Goal: Task Accomplishment & Management: Manage account settings

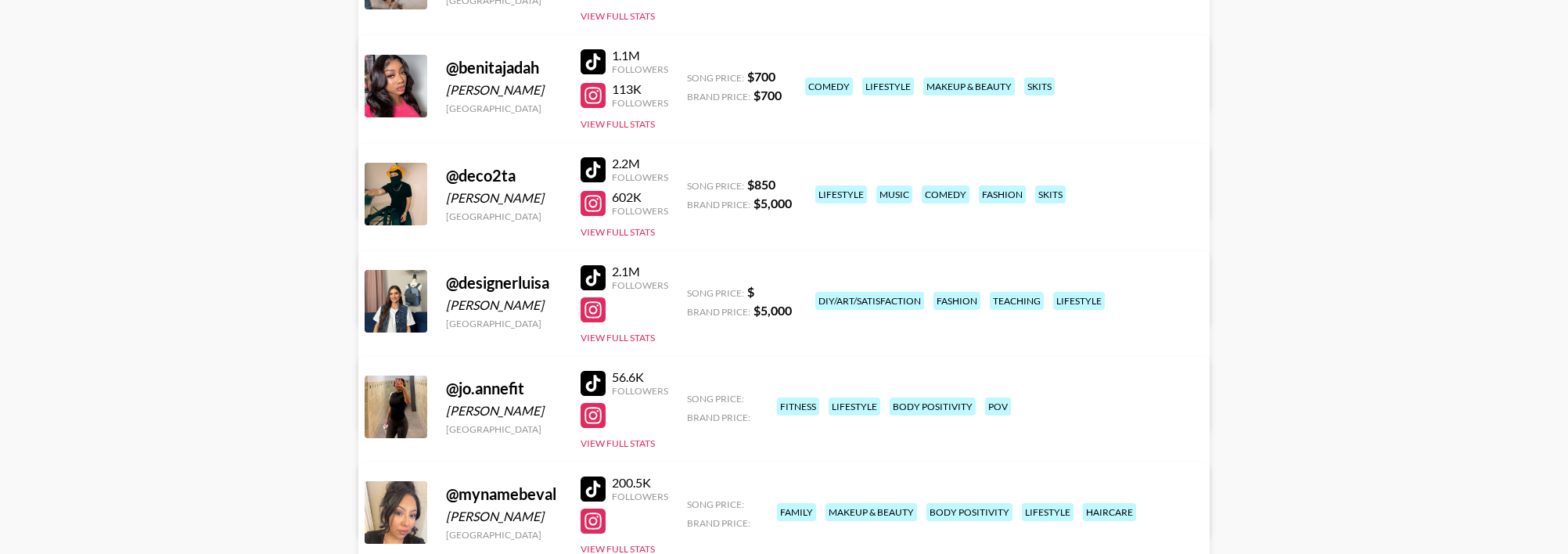
scroll to position [352, 0]
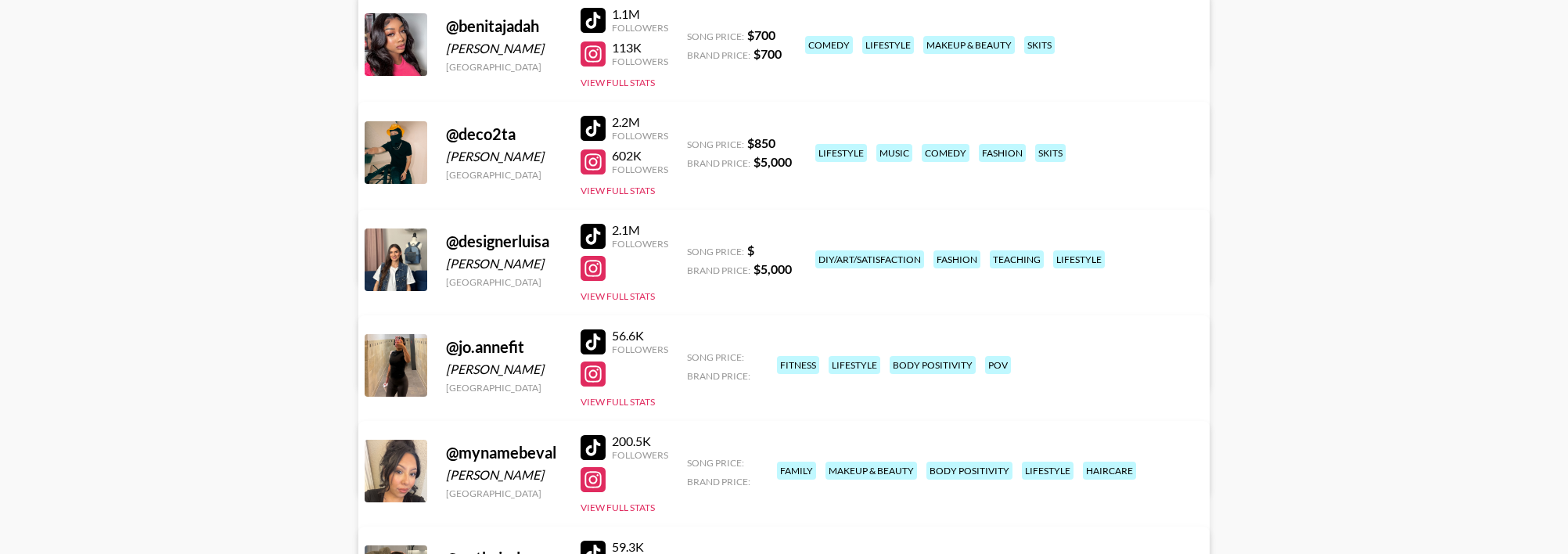
drag, startPoint x: 229, startPoint y: 484, endPoint x: 289, endPoint y: 481, distance: 60.1
click at [229, 484] on main "[PERSON_NAME] 's Roster: Show Hidden/Deleted Creators @ beckyrmoss [PERSON_NAME…" at bounding box center [784, 345] width 1568 height 1269
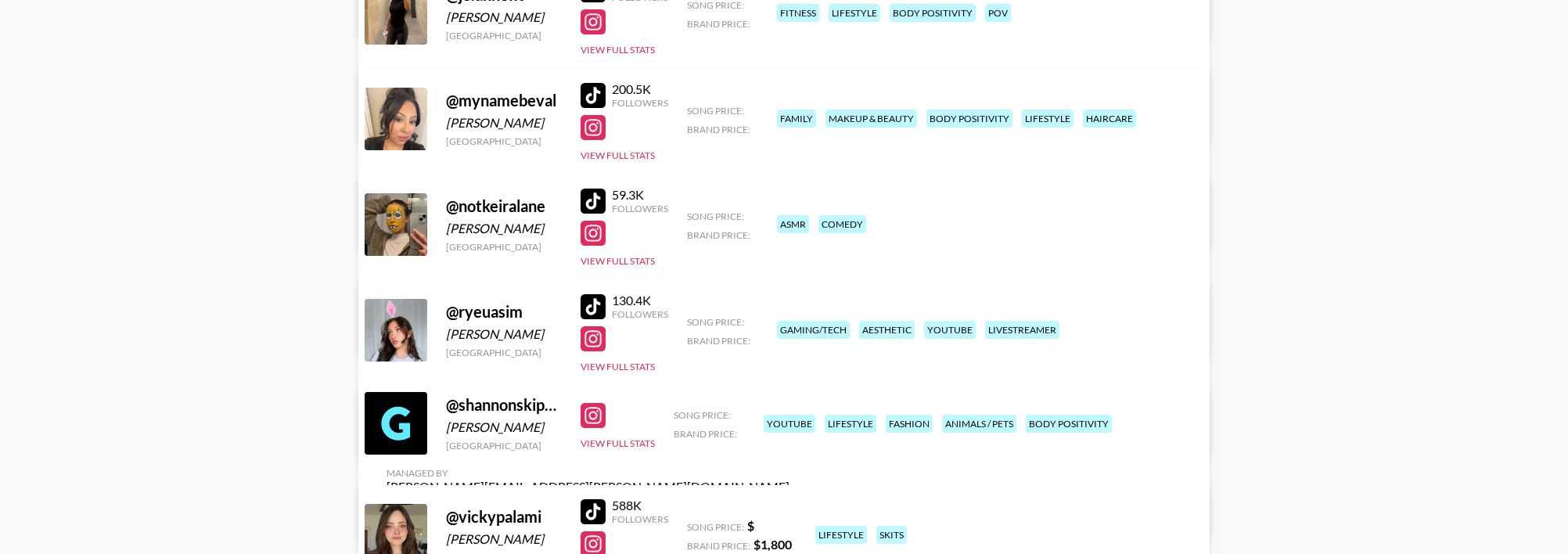
scroll to position [587, 0]
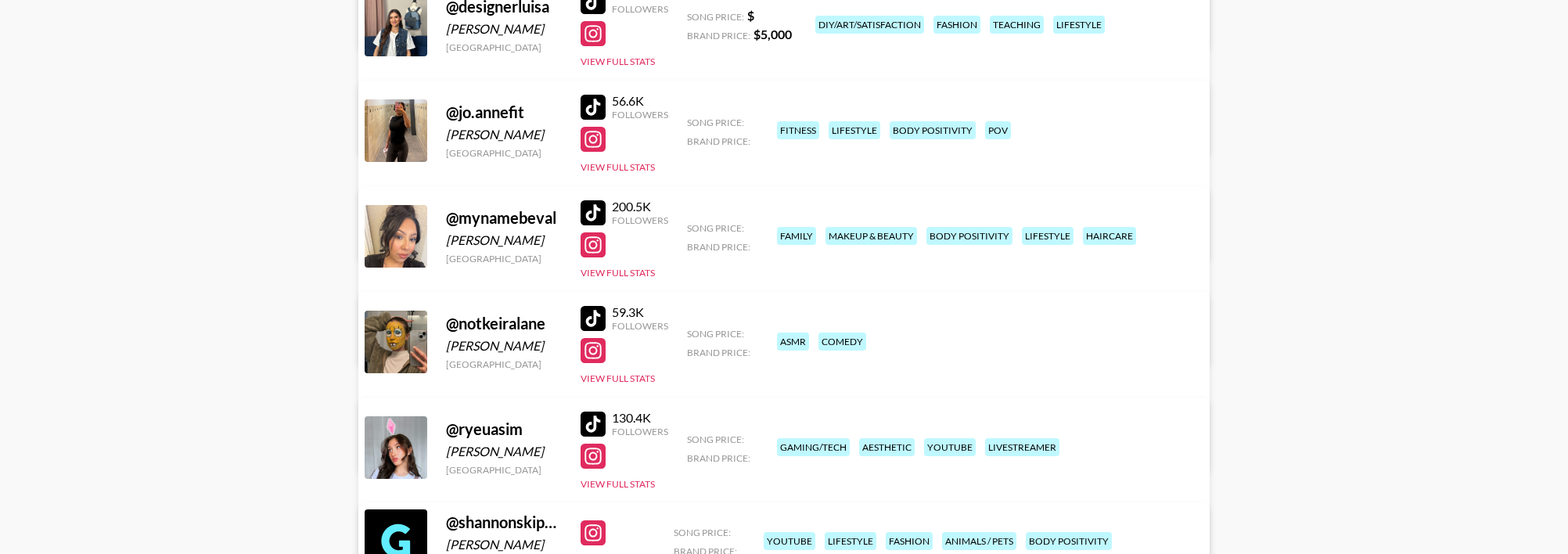
click at [790, 331] on link "View/Edit Details" at bounding box center [588, 339] width 403 height 16
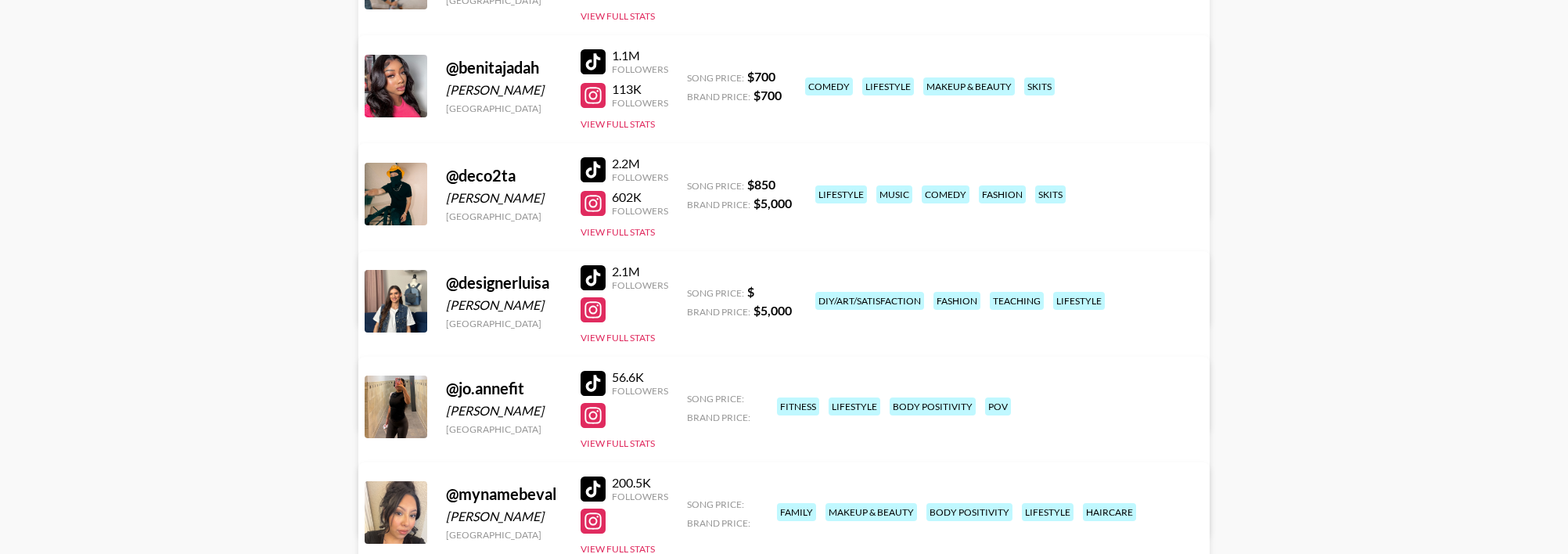
scroll to position [352, 0]
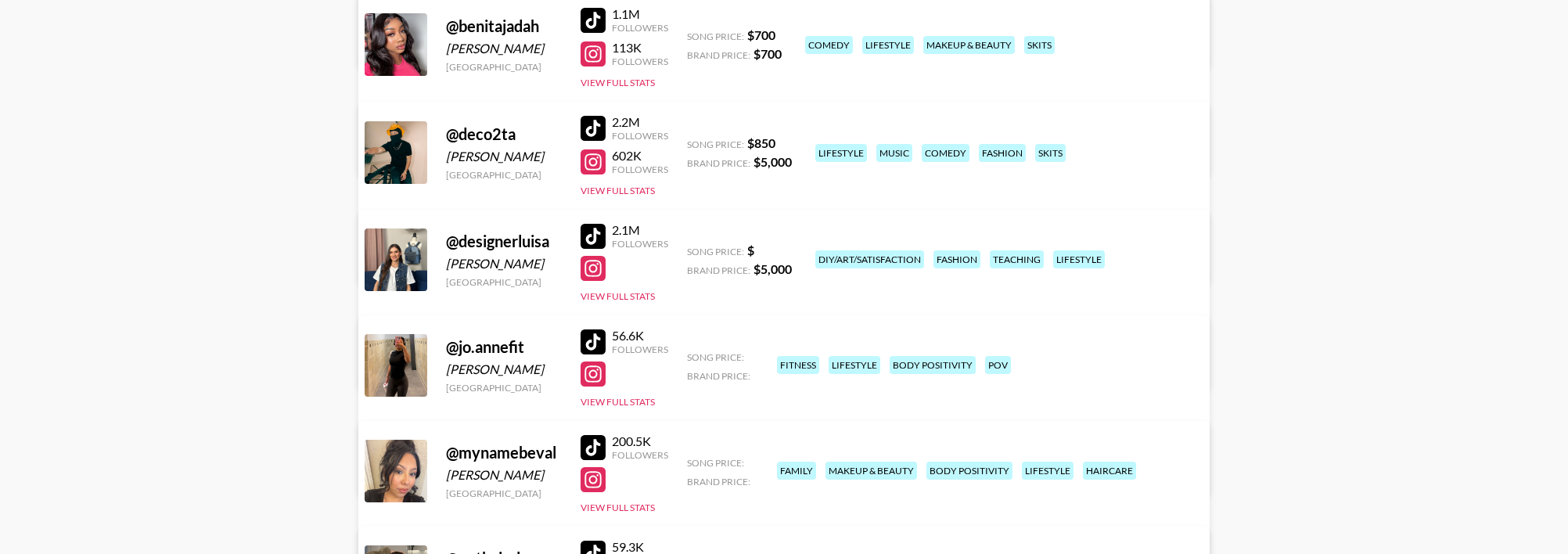
click at [790, 461] on link "View/Edit Details" at bounding box center [588, 469] width 403 height 16
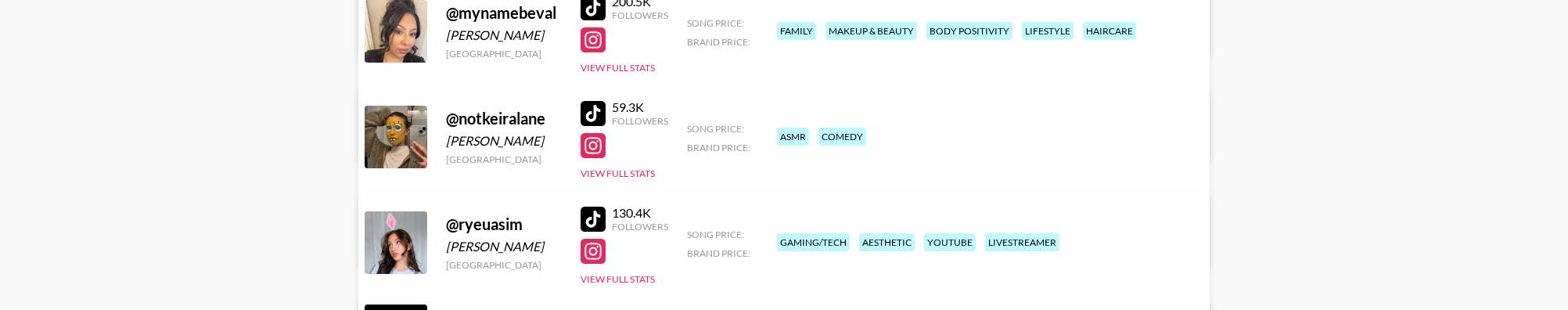
scroll to position [810, 0]
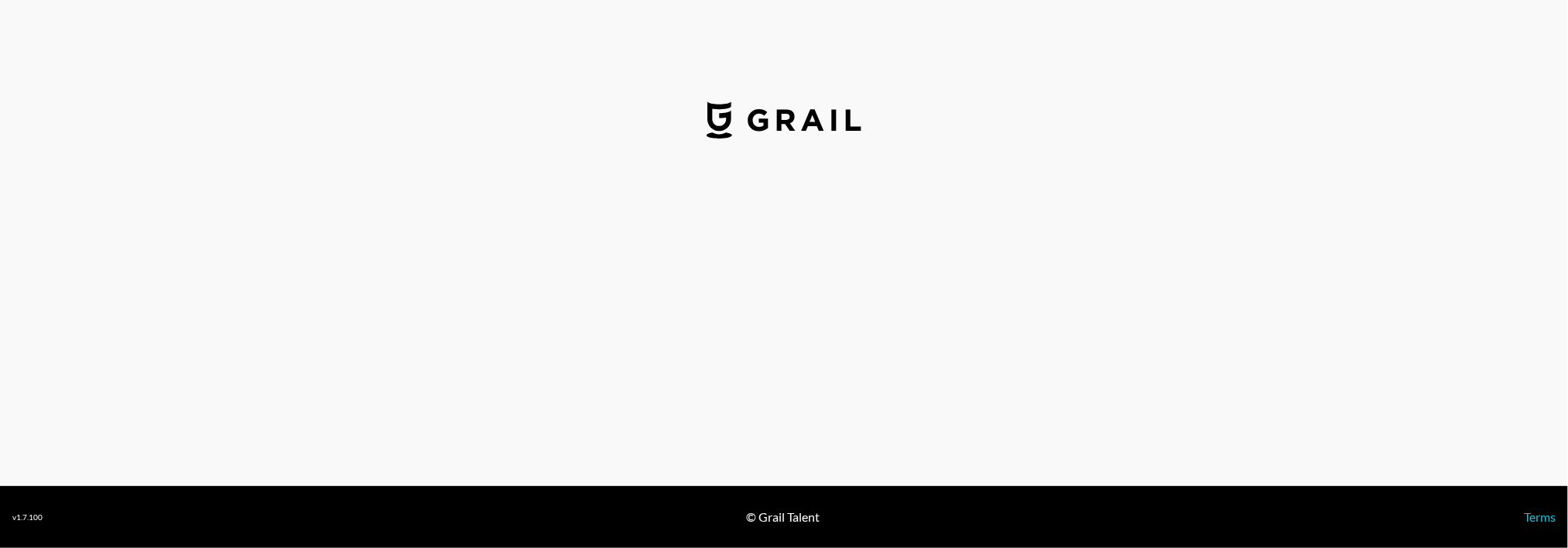
select select "USD"
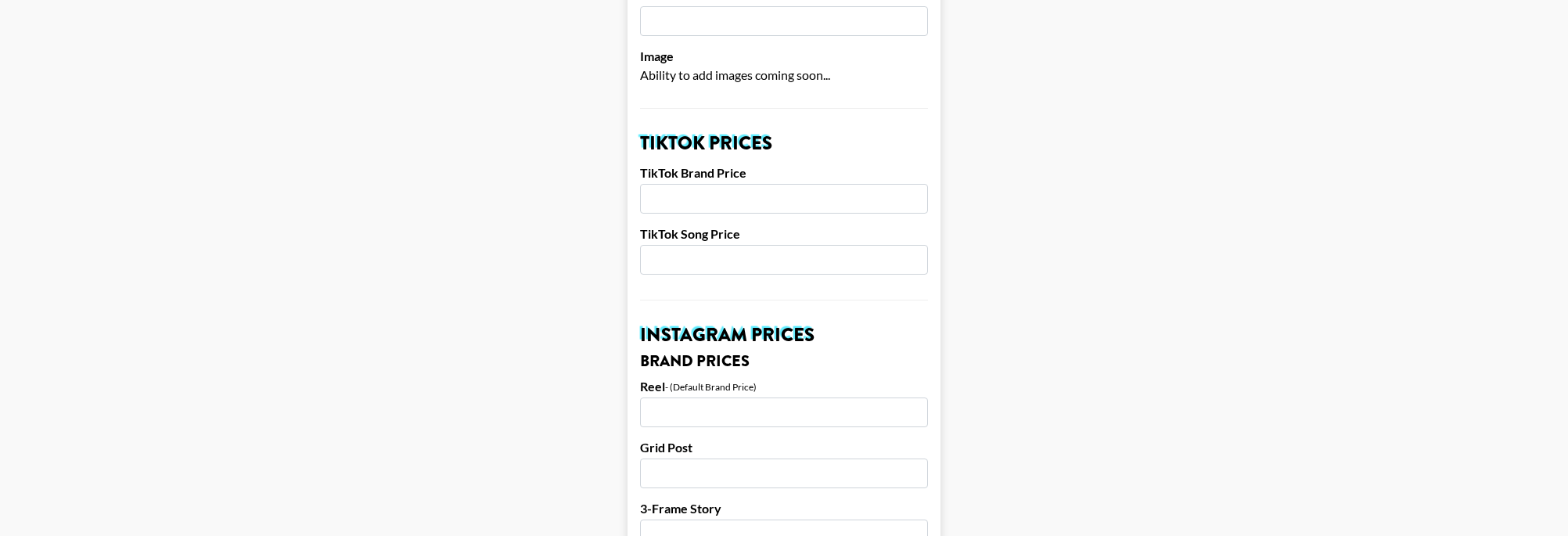
scroll to position [353, 0]
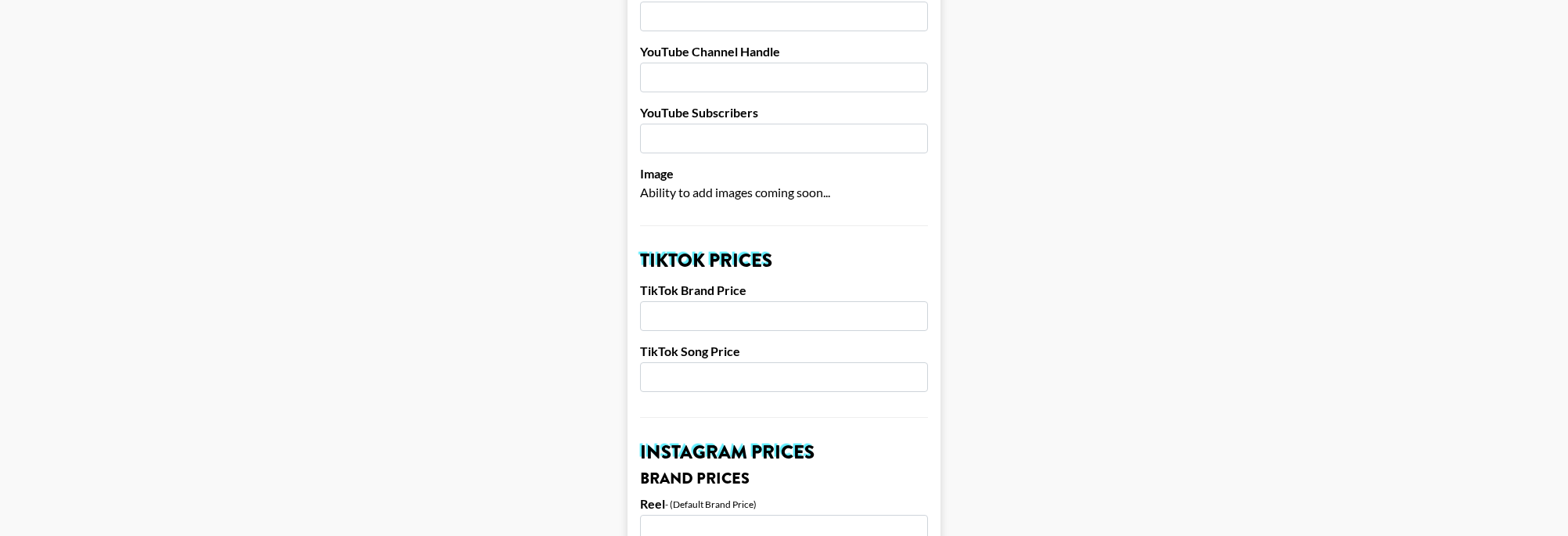
click at [768, 301] on input "number" at bounding box center [784, 316] width 288 height 30
type input "3000"
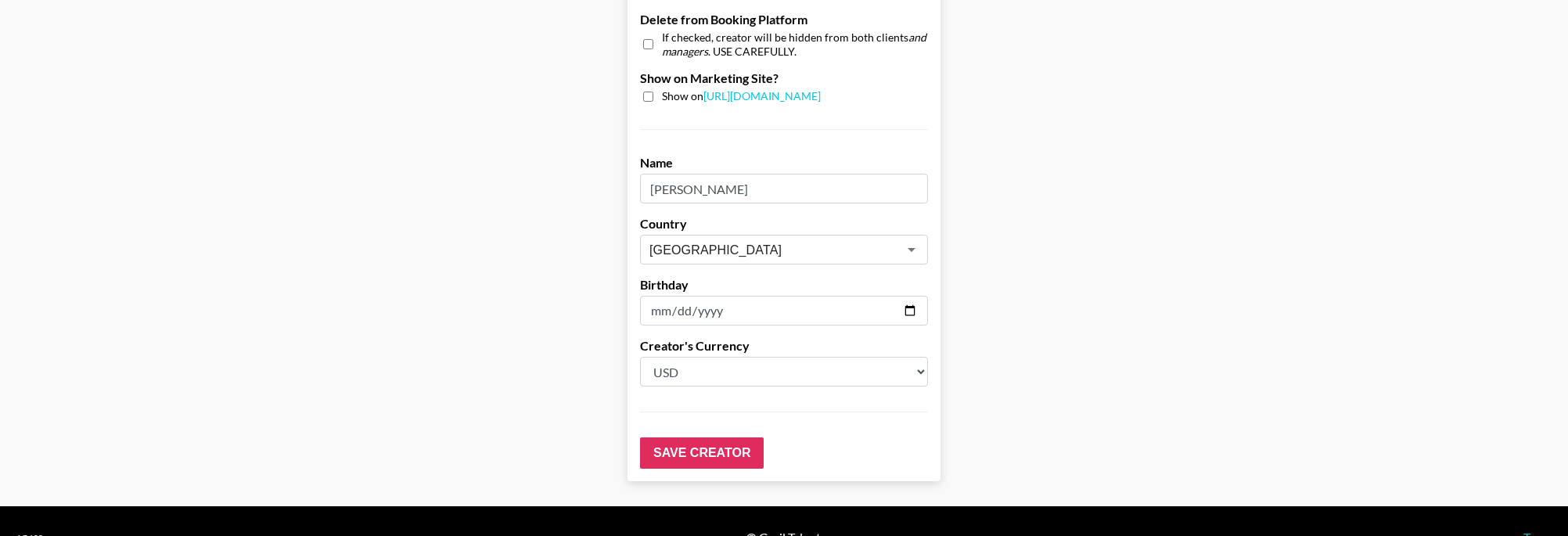
scroll to position [1589, 0]
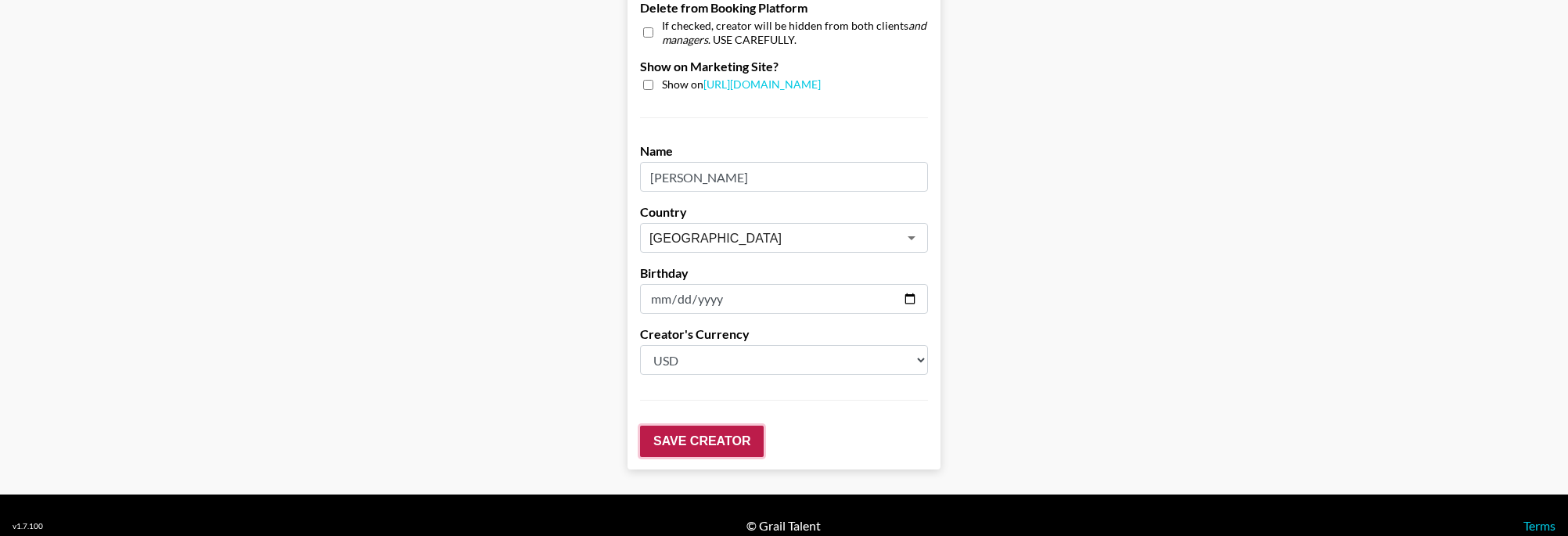
click at [737, 426] on input "Save Creator" at bounding box center [702, 442] width 124 height 32
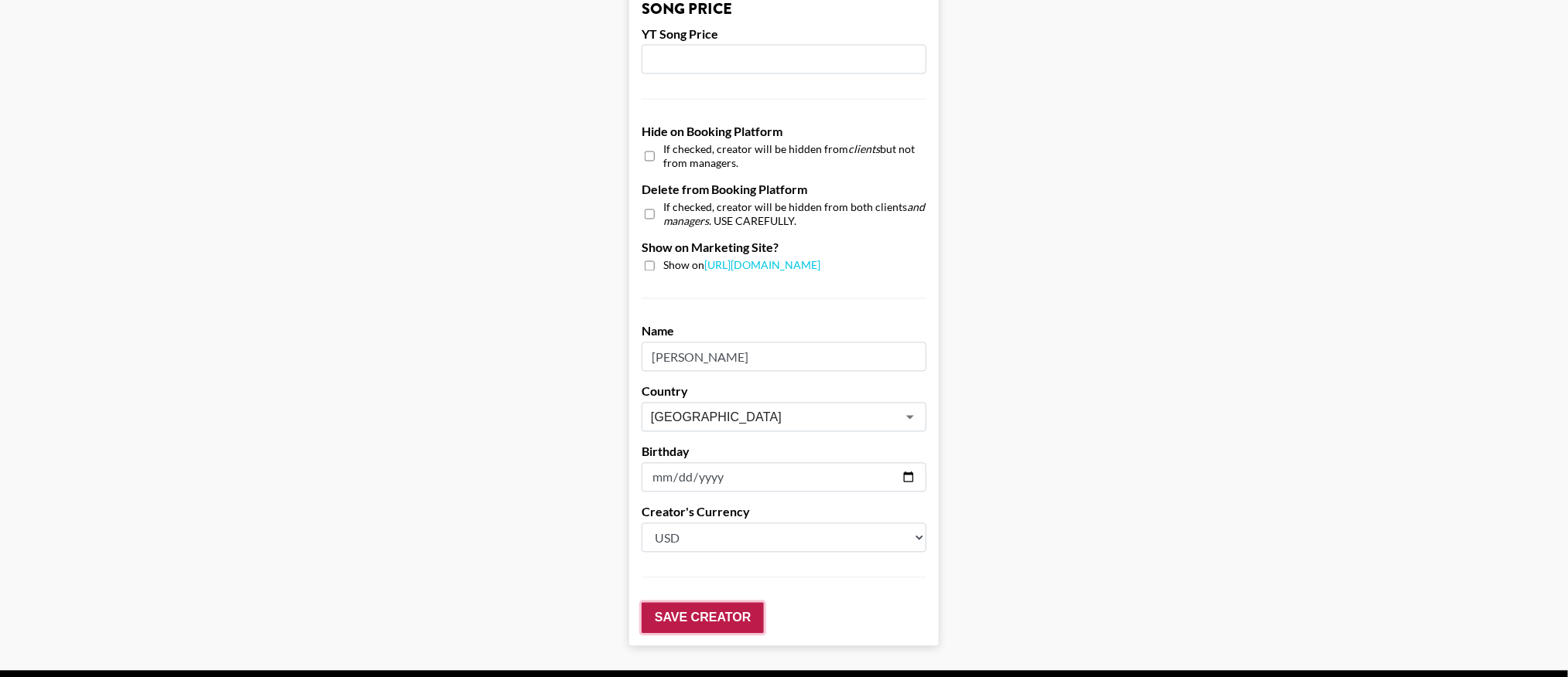
scroll to position [1471, 0]
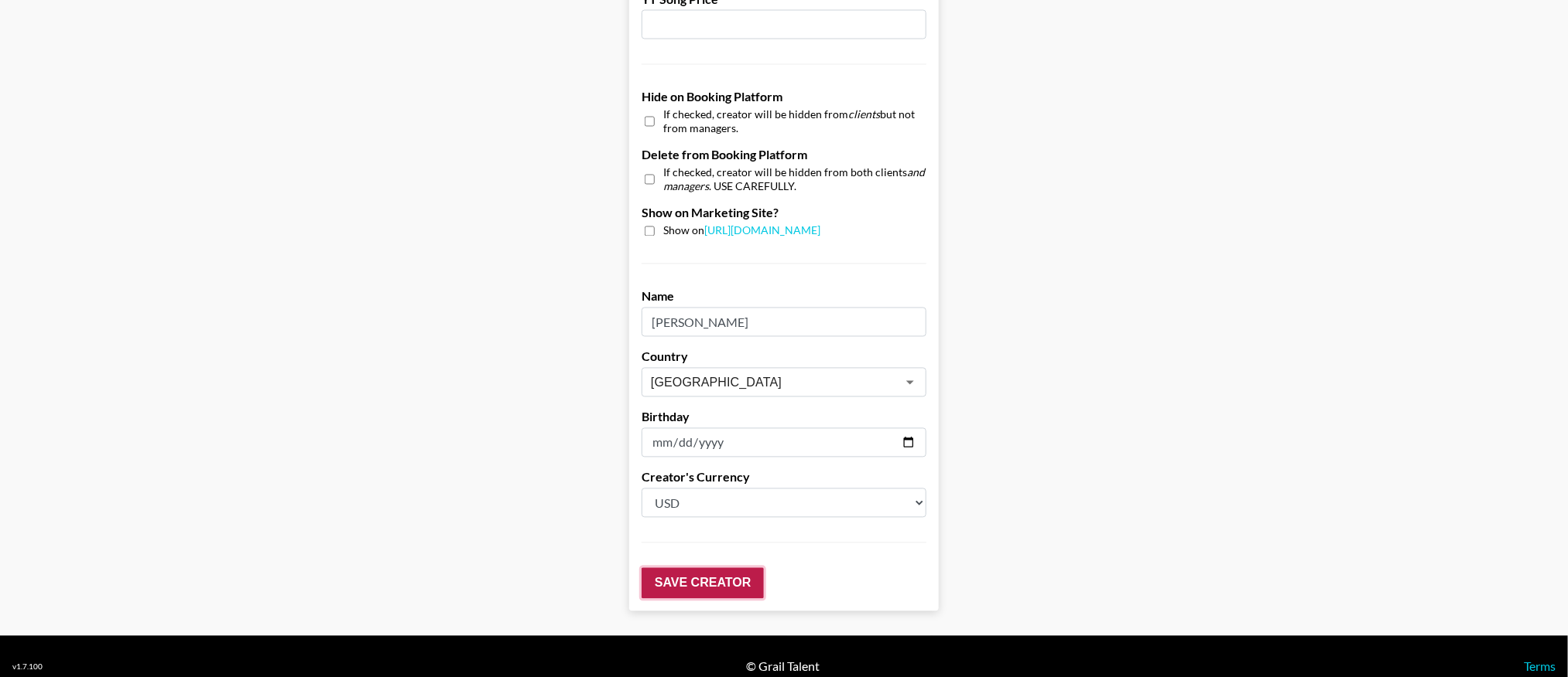
click at [726, 547] on input "Save Creator" at bounding box center [702, 584] width 122 height 31
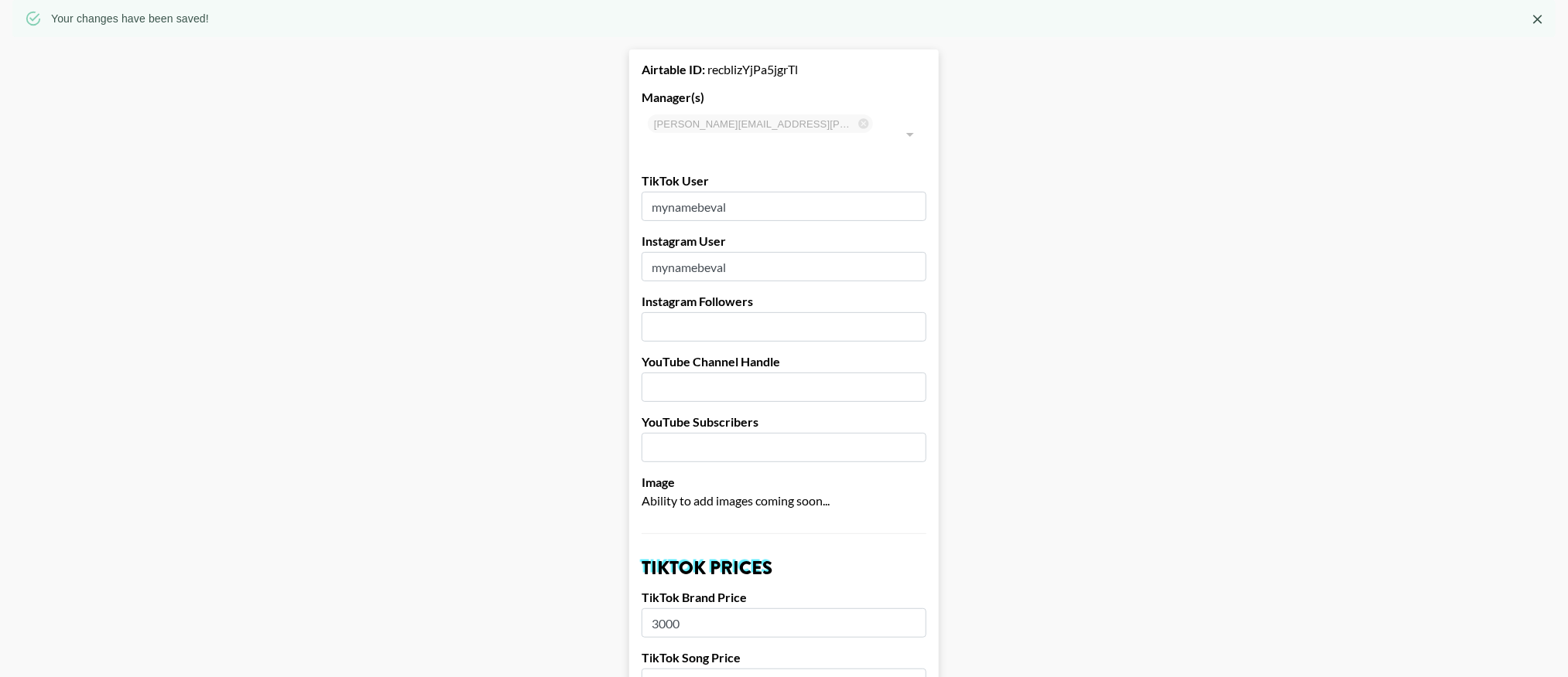
scroll to position [0, 5]
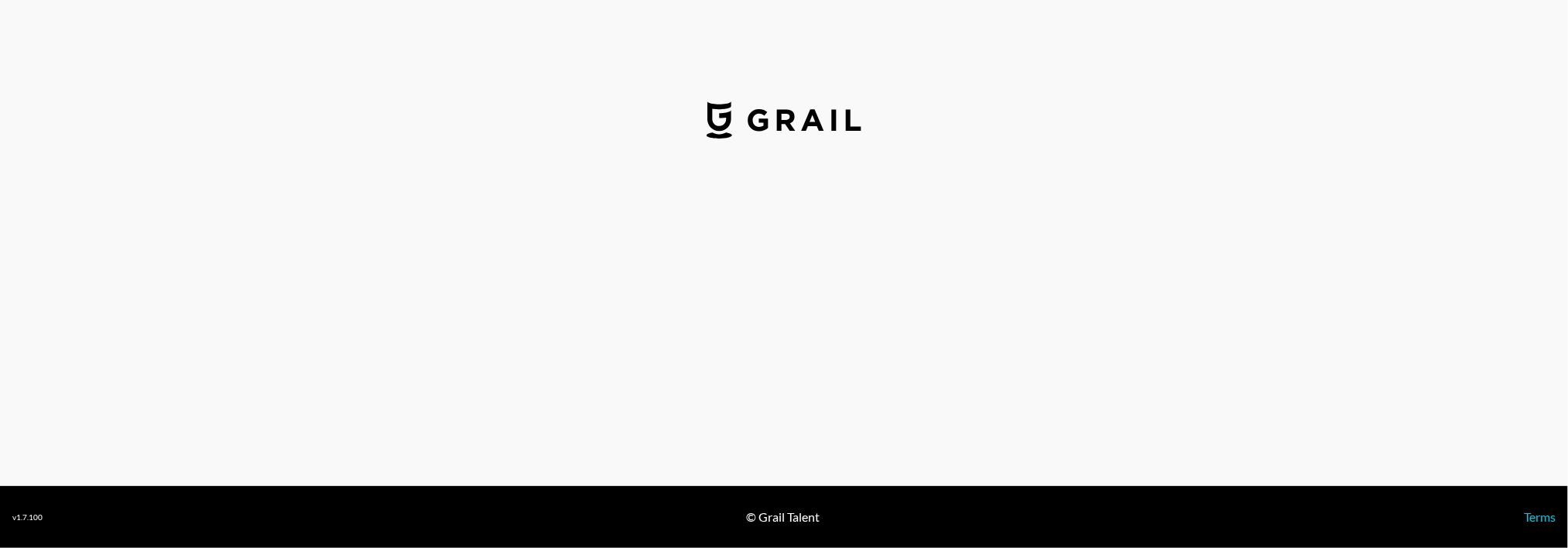
select select "USD"
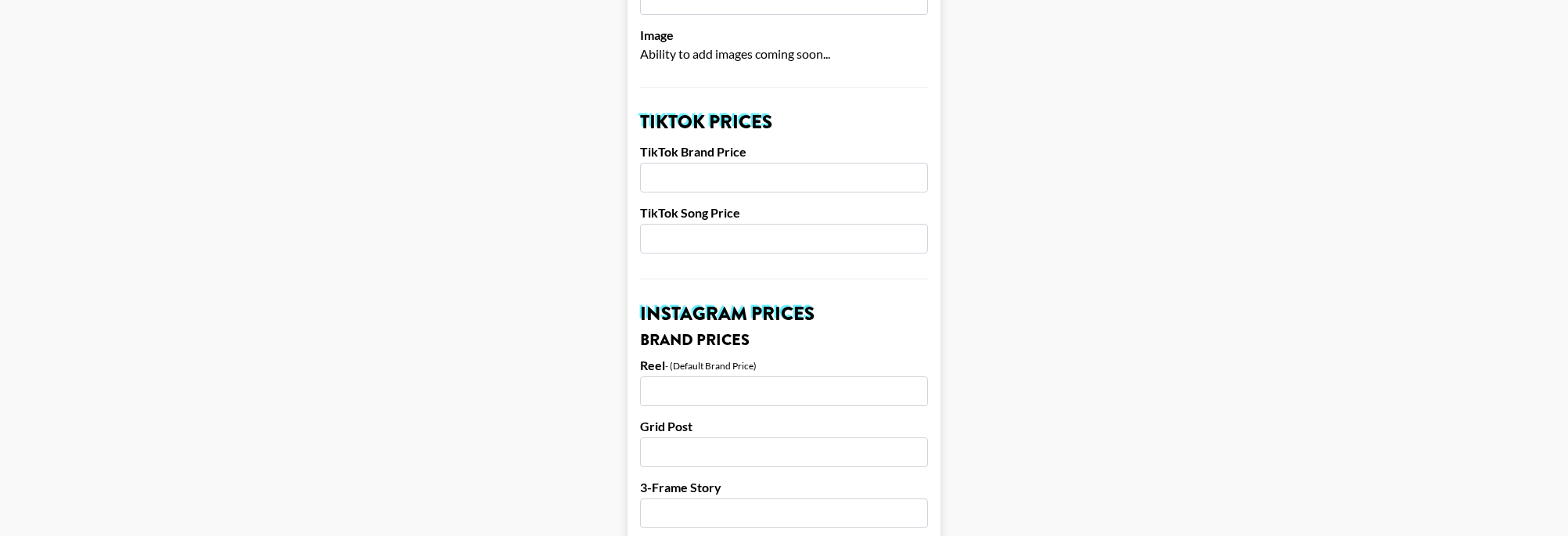
scroll to position [470, 0]
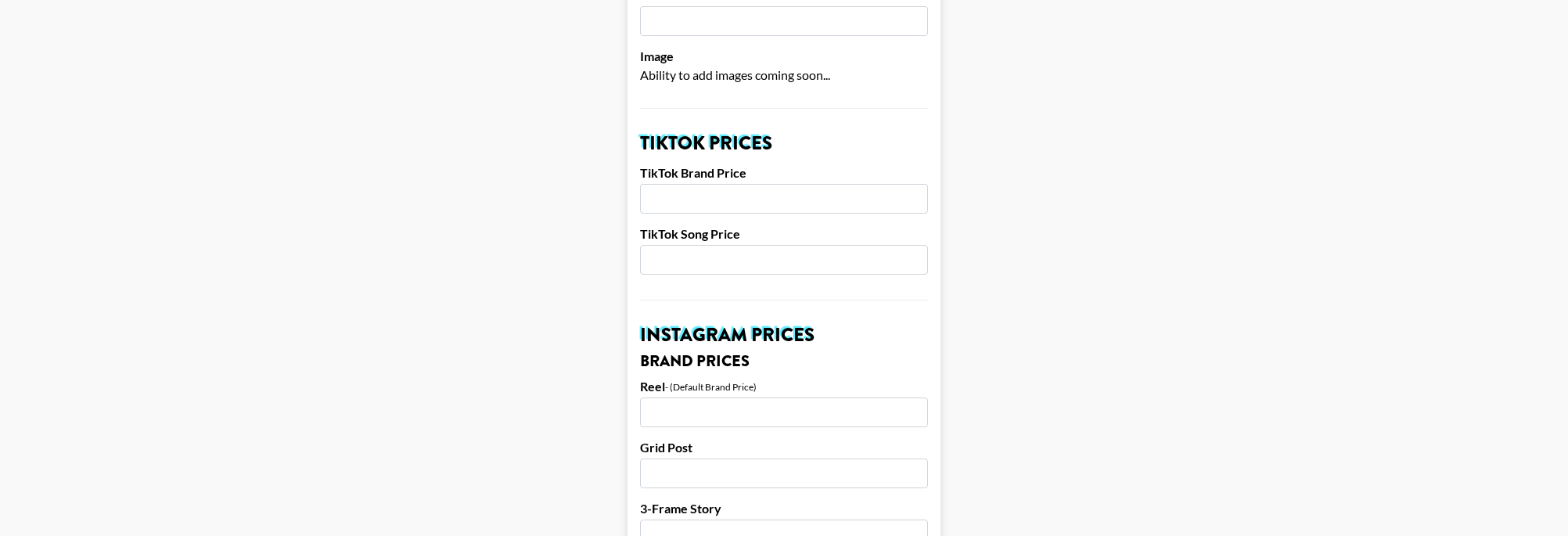
click at [731, 184] on input "number" at bounding box center [784, 199] width 288 height 30
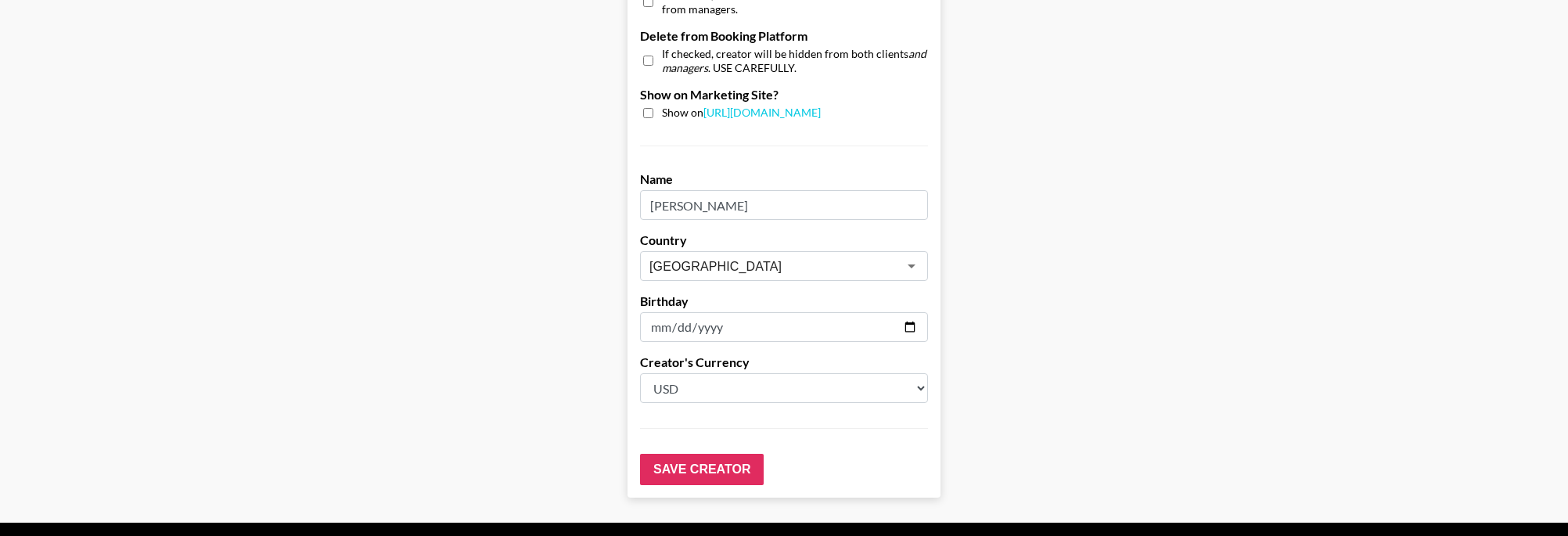
scroll to position [1589, 0]
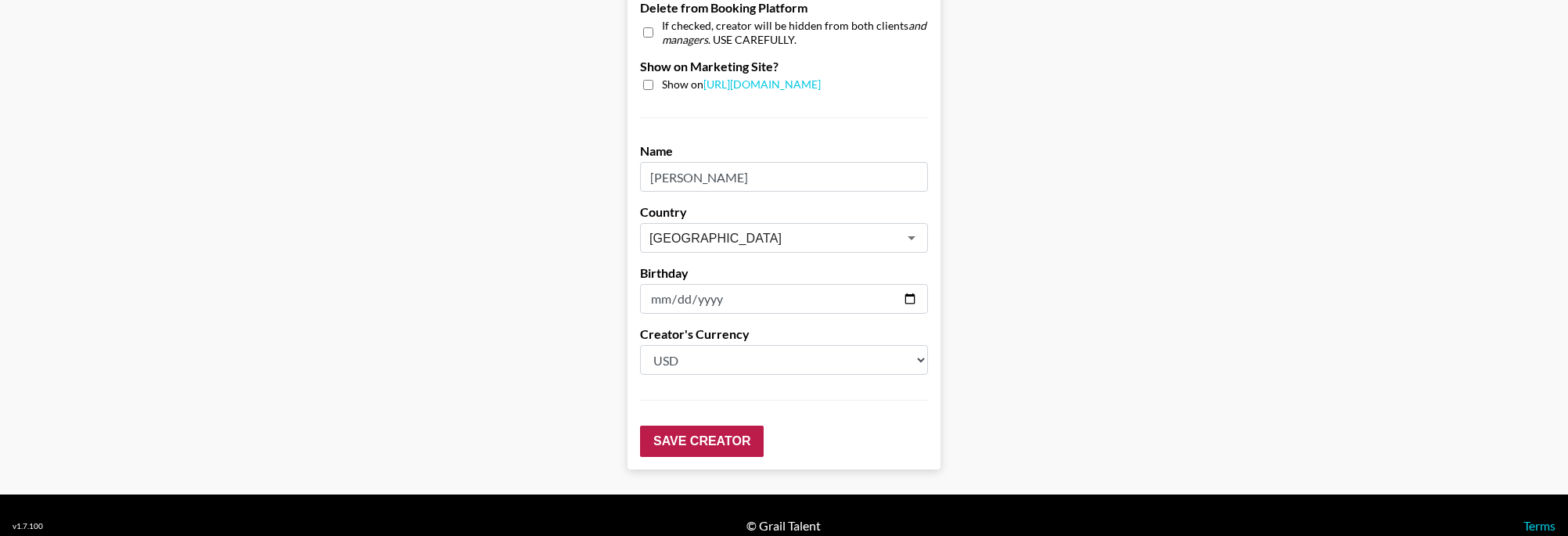
type input "1500"
click at [700, 426] on input "Save Creator" at bounding box center [702, 442] width 124 height 32
